Goal: Task Accomplishment & Management: Use online tool/utility

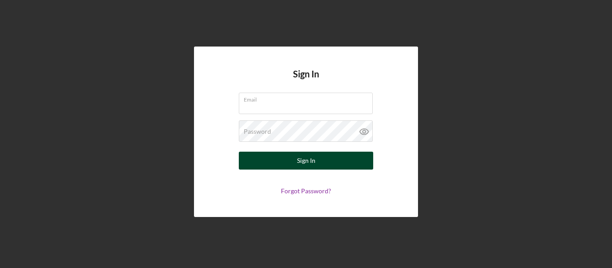
type input "[EMAIL_ADDRESS][DOMAIN_NAME]"
click at [307, 157] on div "Sign In" at bounding box center [306, 161] width 18 height 18
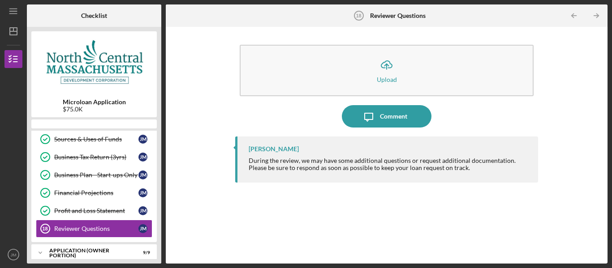
scroll to position [199, 0]
